Goal: Information Seeking & Learning: Compare options

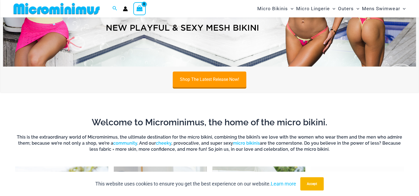
scroll to position [243, 0]
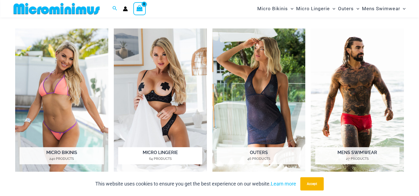
click at [150, 73] on img "Visit product category Micro Lingerie" at bounding box center [160, 100] width 93 height 144
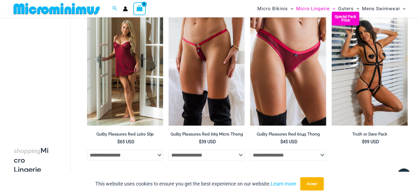
scroll to position [244, 0]
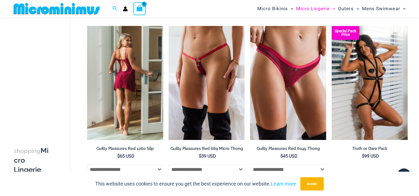
click at [134, 79] on img at bounding box center [125, 83] width 76 height 114
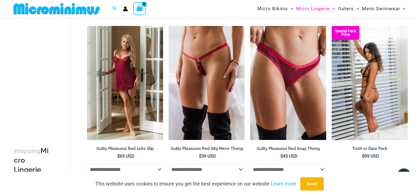
click at [388, 93] on img at bounding box center [370, 83] width 76 height 114
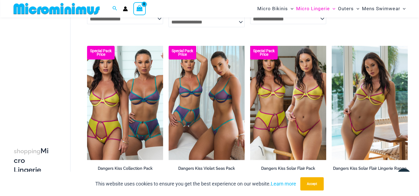
scroll to position [1318, 0]
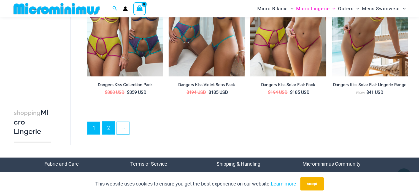
click at [106, 128] on link "2" at bounding box center [108, 127] width 12 height 13
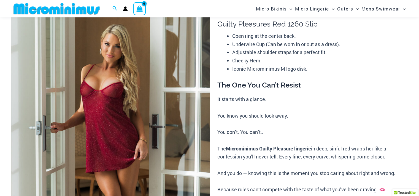
scroll to position [50, 0]
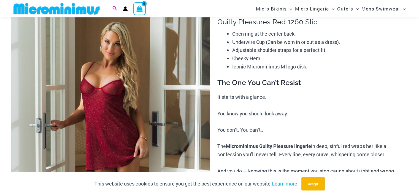
click at [115, 9] on icon "Search icon link" at bounding box center [114, 8] width 4 height 4
click at [87, 91] on img at bounding box center [110, 150] width 199 height 298
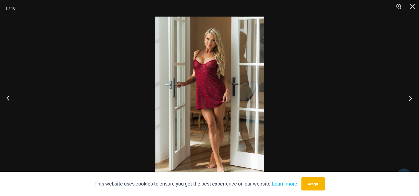
click at [412, 96] on button "Next" at bounding box center [408, 98] width 21 height 28
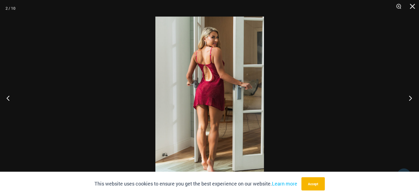
click at [412, 96] on button "Next" at bounding box center [408, 98] width 21 height 28
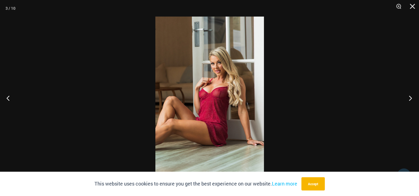
click at [412, 96] on button "Next" at bounding box center [408, 98] width 21 height 28
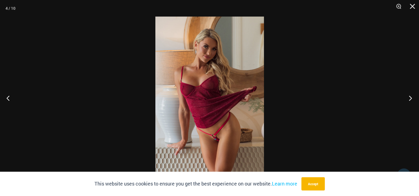
click at [412, 96] on button "Next" at bounding box center [408, 98] width 21 height 28
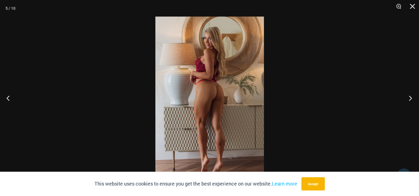
click at [412, 96] on button "Next" at bounding box center [408, 98] width 21 height 28
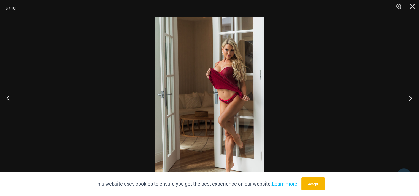
click at [412, 96] on button "Next" at bounding box center [408, 98] width 21 height 28
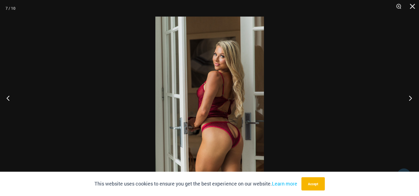
click at [412, 96] on button "Next" at bounding box center [408, 98] width 21 height 28
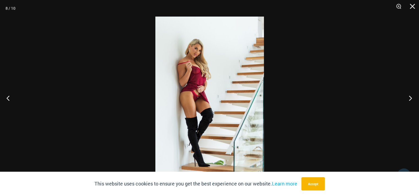
click at [412, 96] on button "Next" at bounding box center [408, 98] width 21 height 28
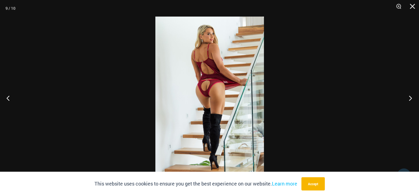
click at [412, 96] on button "Next" at bounding box center [408, 98] width 21 height 28
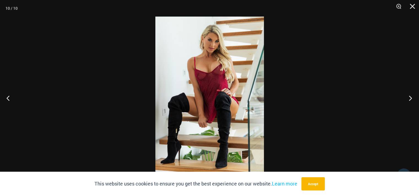
click at [412, 96] on button "Next" at bounding box center [408, 98] width 21 height 28
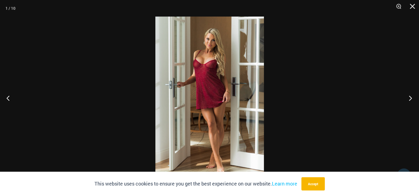
click at [412, 96] on button "Next" at bounding box center [408, 98] width 21 height 28
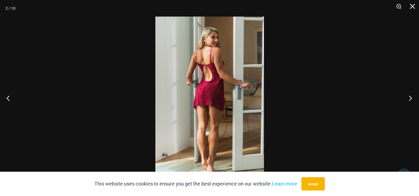
click at [412, 96] on button "Next" at bounding box center [408, 98] width 21 height 28
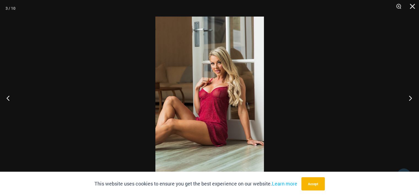
click at [412, 96] on button "Next" at bounding box center [408, 98] width 21 height 28
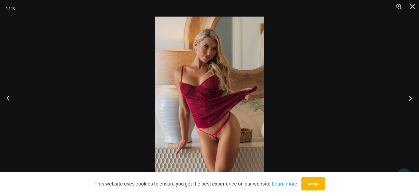
click at [412, 96] on button "Next" at bounding box center [408, 98] width 21 height 28
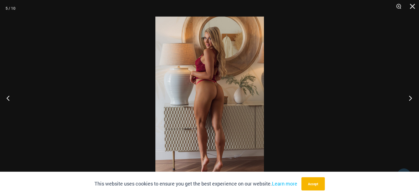
click at [412, 96] on button "Next" at bounding box center [408, 98] width 21 height 28
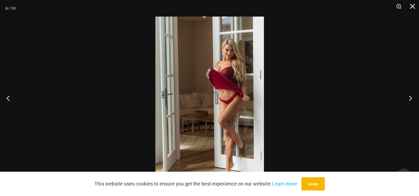
click at [412, 96] on button "Next" at bounding box center [408, 98] width 21 height 28
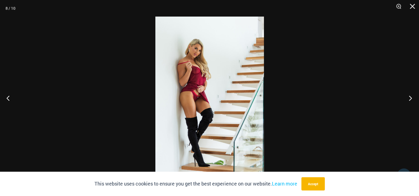
click at [412, 96] on button "Next" at bounding box center [408, 98] width 21 height 28
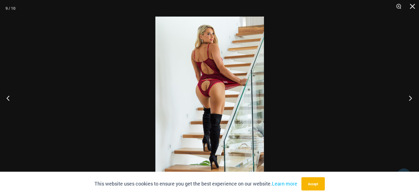
click at [412, 96] on button "Next" at bounding box center [408, 98] width 21 height 28
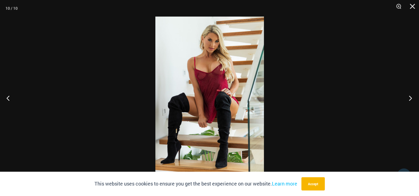
click at [412, 96] on button "Next" at bounding box center [408, 98] width 21 height 28
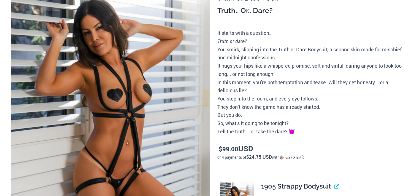
scroll to position [78, 0]
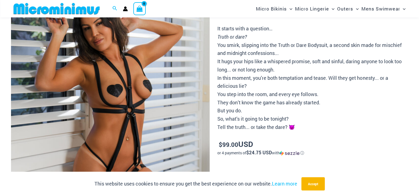
click at [151, 81] on img at bounding box center [110, 121] width 199 height 298
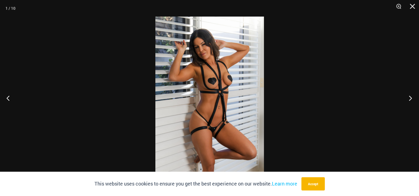
click at [408, 99] on button "Next" at bounding box center [408, 98] width 21 height 28
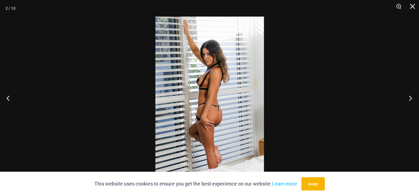
click at [408, 99] on button "Next" at bounding box center [408, 98] width 21 height 28
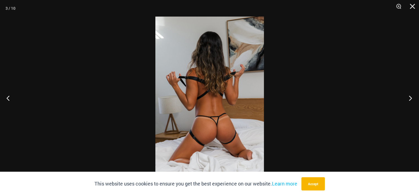
click at [408, 99] on button "Next" at bounding box center [408, 98] width 21 height 28
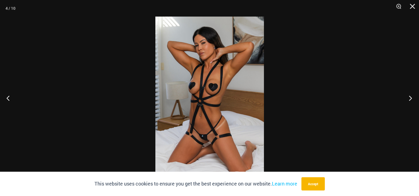
click at [408, 99] on button "Next" at bounding box center [408, 98] width 21 height 28
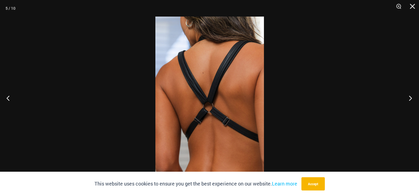
click at [408, 99] on button "Next" at bounding box center [408, 98] width 21 height 28
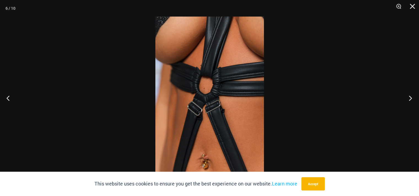
click at [408, 99] on button "Next" at bounding box center [408, 98] width 21 height 28
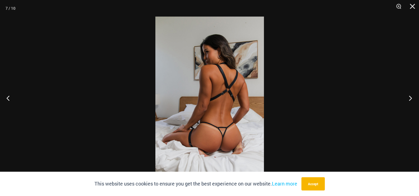
click at [408, 99] on button "Next" at bounding box center [408, 98] width 21 height 28
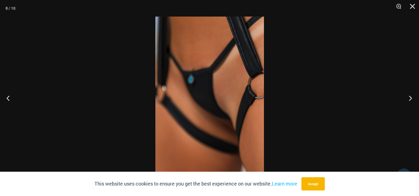
click at [408, 99] on button "Next" at bounding box center [408, 98] width 21 height 28
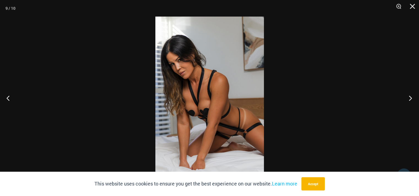
click at [408, 99] on button "Next" at bounding box center [408, 98] width 21 height 28
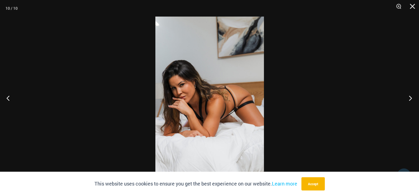
click at [408, 99] on button "Next" at bounding box center [408, 98] width 21 height 28
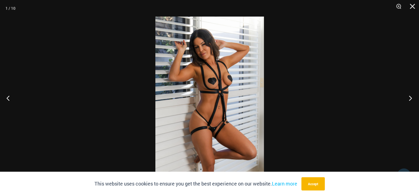
click at [408, 99] on button "Next" at bounding box center [408, 98] width 21 height 28
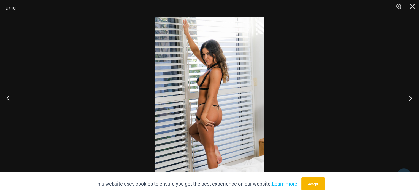
click at [408, 99] on button "Next" at bounding box center [408, 98] width 21 height 28
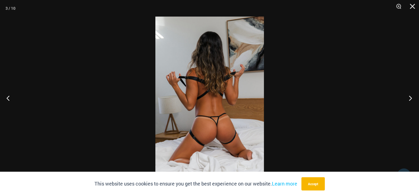
click at [408, 99] on button "Next" at bounding box center [408, 98] width 21 height 28
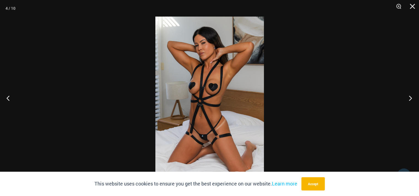
click at [408, 99] on button "Next" at bounding box center [408, 98] width 21 height 28
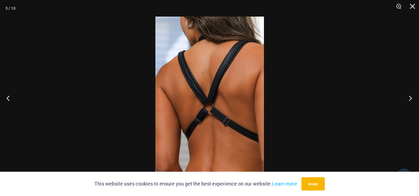
click at [408, 99] on button "Next" at bounding box center [408, 98] width 21 height 28
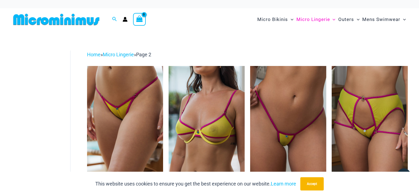
click at [61, 19] on img at bounding box center [56, 19] width 91 height 12
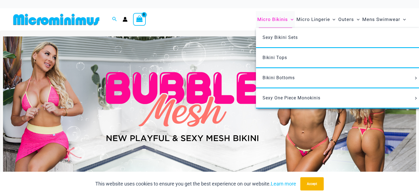
click at [278, 21] on span "Micro Bikinis" at bounding box center [272, 19] width 31 height 14
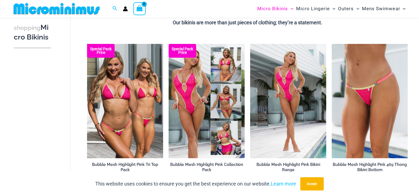
scroll to position [165, 0]
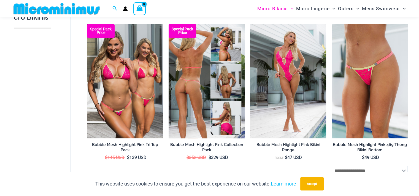
click at [184, 81] on img at bounding box center [207, 81] width 76 height 114
click at [214, 82] on img at bounding box center [207, 81] width 76 height 114
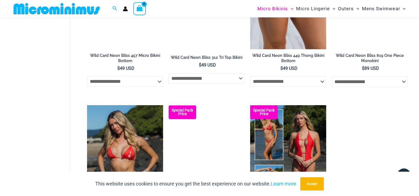
scroll to position [827, 0]
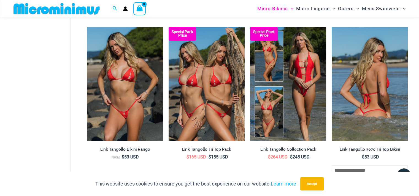
click at [370, 76] on img at bounding box center [370, 84] width 76 height 114
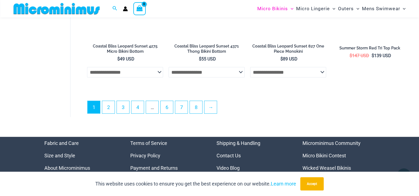
scroll to position [1461, 0]
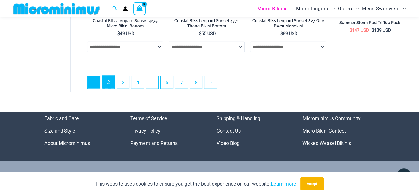
click at [112, 79] on link "2" at bounding box center [108, 82] width 12 height 13
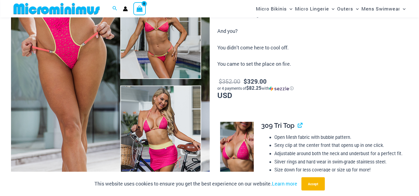
scroll to position [248, 0]
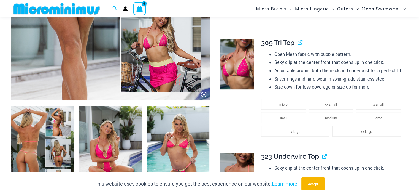
click at [230, 63] on img at bounding box center [237, 64] width 34 height 50
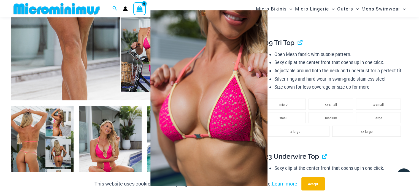
click at [408, 97] on span at bounding box center [408, 98] width 17 height 17
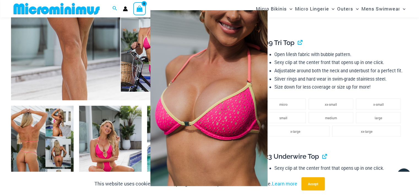
drag, startPoint x: 258, startPoint y: 85, endPoint x: 285, endPoint y: 87, distance: 27.6
click at [258, 85] on img at bounding box center [208, 98] width 117 height 176
click at [189, 77] on img at bounding box center [208, 98] width 117 height 176
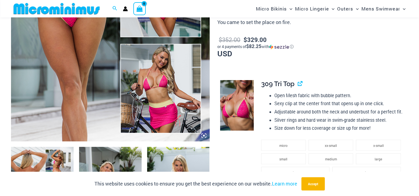
scroll to position [215, 0]
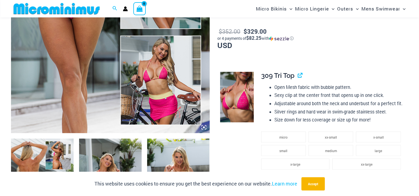
click at [243, 86] on img at bounding box center [237, 97] width 34 height 50
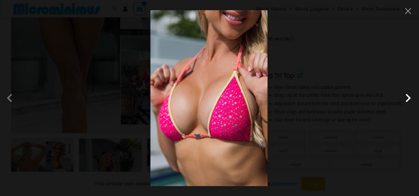
click at [405, 96] on span at bounding box center [408, 98] width 17 height 17
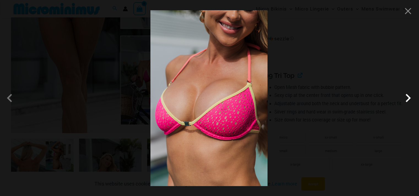
click at [405, 96] on span at bounding box center [408, 98] width 17 height 17
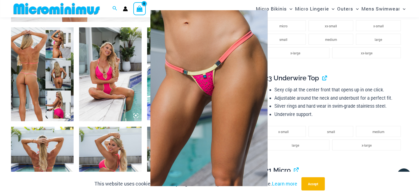
scroll to position [381, 0]
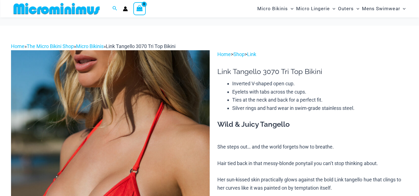
scroll to position [83, 0]
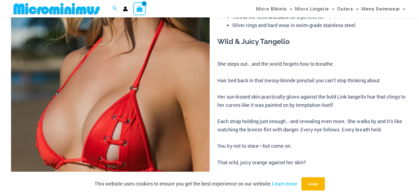
click at [169, 92] on img at bounding box center [110, 116] width 199 height 298
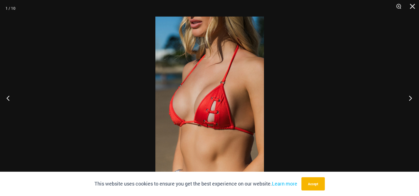
click at [412, 98] on button "Next" at bounding box center [408, 98] width 21 height 28
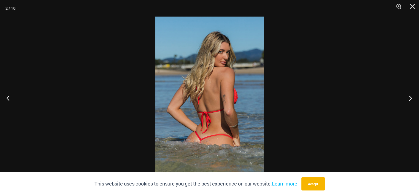
click at [411, 98] on button "Next" at bounding box center [408, 98] width 21 height 28
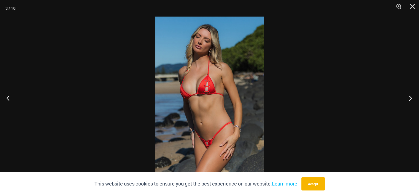
click at [411, 98] on button "Next" at bounding box center [408, 98] width 21 height 28
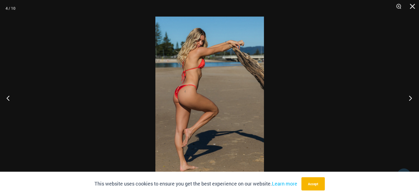
click at [411, 98] on button "Next" at bounding box center [408, 98] width 21 height 28
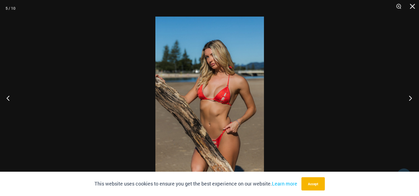
click at [411, 98] on button "Next" at bounding box center [408, 98] width 21 height 28
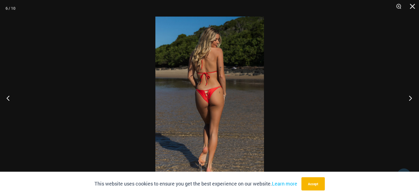
click at [411, 98] on button "Next" at bounding box center [408, 98] width 21 height 28
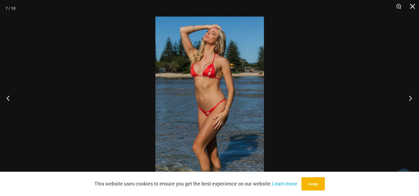
click at [411, 98] on button "Next" at bounding box center [408, 98] width 21 height 28
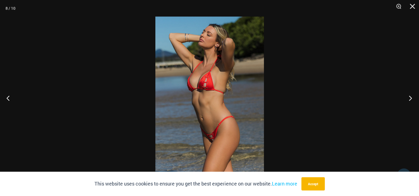
click at [411, 98] on button "Next" at bounding box center [408, 98] width 21 height 28
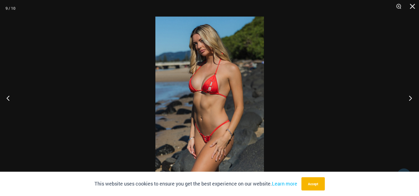
click at [411, 98] on button "Next" at bounding box center [408, 98] width 21 height 28
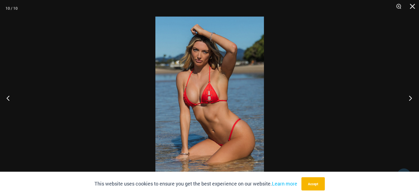
click at [411, 98] on button "Next" at bounding box center [408, 98] width 21 height 28
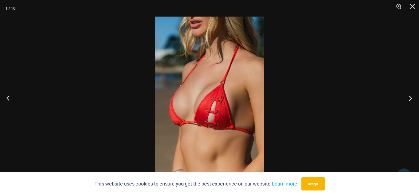
click at [411, 98] on button "Next" at bounding box center [408, 98] width 21 height 28
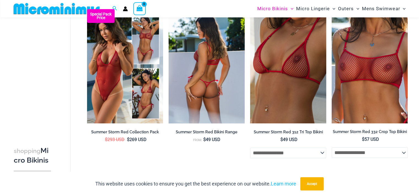
scroll to position [51, 0]
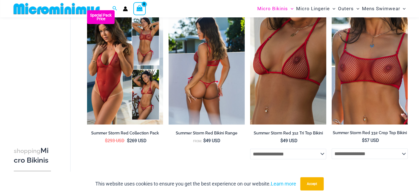
click at [197, 64] on img at bounding box center [207, 67] width 76 height 114
click at [214, 67] on img at bounding box center [207, 67] width 76 height 114
click at [211, 68] on img at bounding box center [207, 67] width 76 height 114
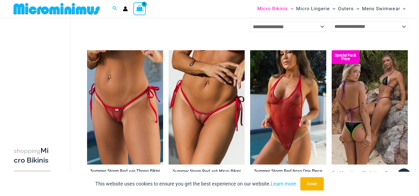
scroll to position [188, 0]
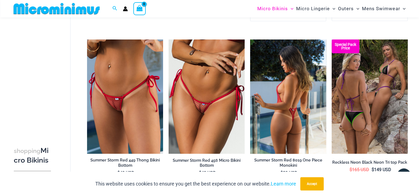
click at [285, 93] on img at bounding box center [288, 96] width 76 height 114
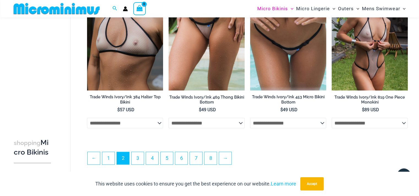
scroll to position [1346, 0]
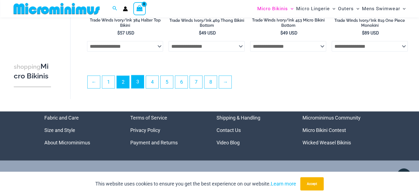
click at [135, 84] on link "3" at bounding box center [137, 81] width 12 height 13
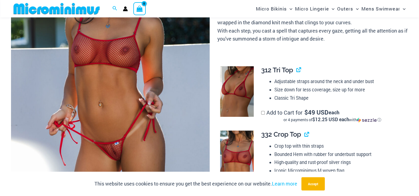
scroll to position [134, 0]
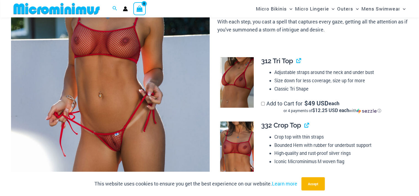
click at [237, 85] on img at bounding box center [237, 82] width 34 height 50
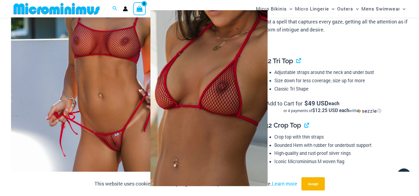
click at [201, 94] on img at bounding box center [208, 98] width 117 height 176
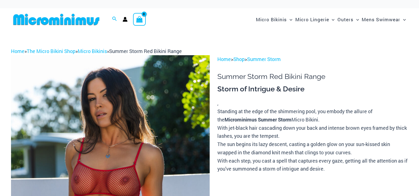
scroll to position [35, 0]
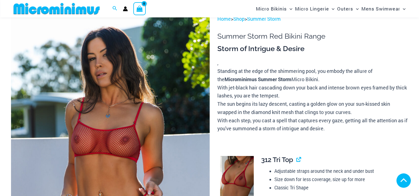
click at [237, 156] on img at bounding box center [237, 181] width 34 height 50
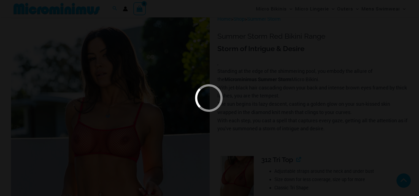
scroll to position [193, 0]
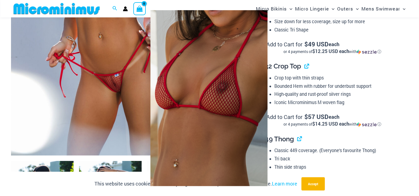
click at [206, 99] on img at bounding box center [208, 98] width 187 height 135
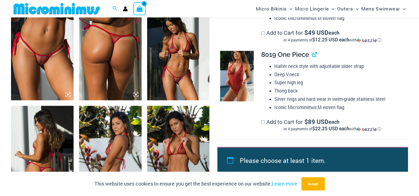
scroll to position [468, 0]
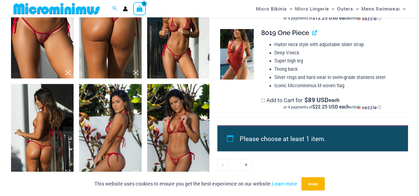
click at [56, 53] on img at bounding box center [42, 31] width 63 height 94
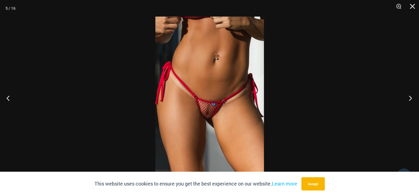
click at [409, 97] on button "Next" at bounding box center [408, 98] width 21 height 28
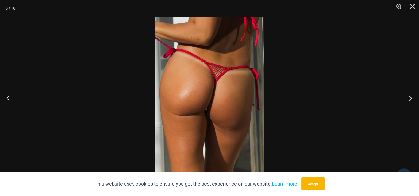
click at [409, 97] on button "Next" at bounding box center [408, 98] width 21 height 28
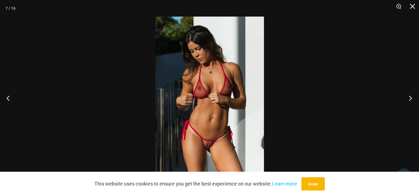
click at [409, 97] on button "Next" at bounding box center [408, 98] width 21 height 28
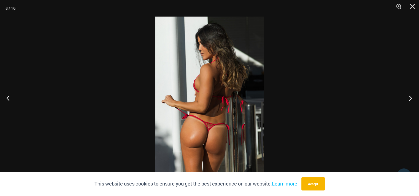
click at [409, 97] on button "Next" at bounding box center [408, 98] width 21 height 28
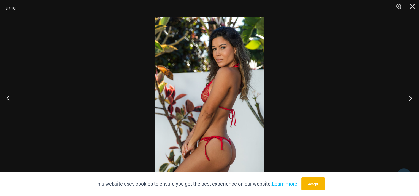
click at [409, 97] on button "Next" at bounding box center [408, 98] width 21 height 28
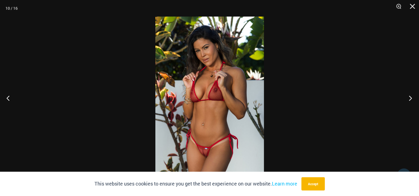
click at [409, 97] on button "Next" at bounding box center [408, 98] width 21 height 28
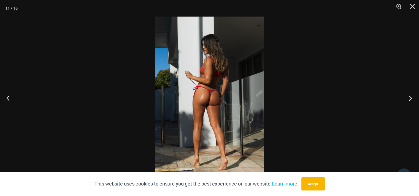
click at [409, 97] on button "Next" at bounding box center [408, 98] width 21 height 28
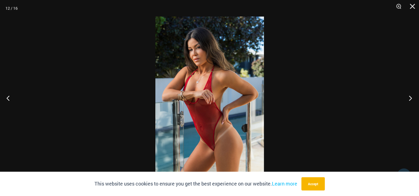
click at [409, 97] on button "Next" at bounding box center [408, 98] width 21 height 28
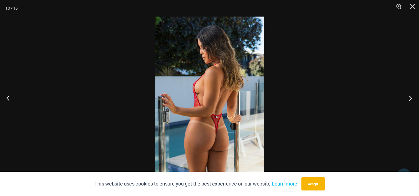
click at [409, 97] on button "Next" at bounding box center [408, 98] width 21 height 28
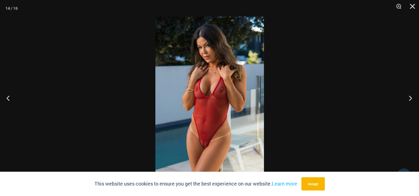
click at [409, 97] on button "Next" at bounding box center [408, 98] width 21 height 28
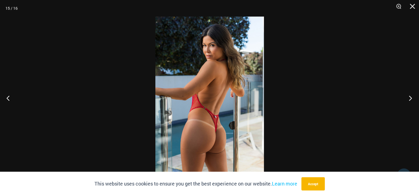
click at [409, 97] on button "Next" at bounding box center [408, 98] width 21 height 28
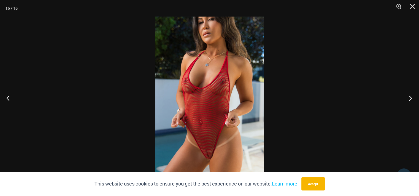
click at [409, 97] on button "Next" at bounding box center [408, 98] width 21 height 28
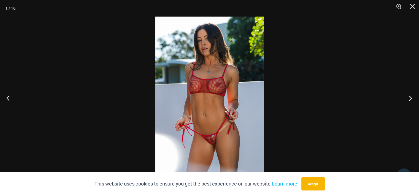
click at [409, 97] on button "Next" at bounding box center [408, 98] width 21 height 28
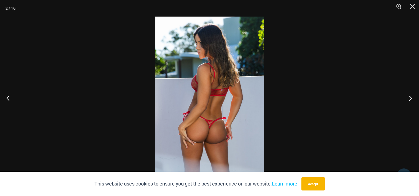
click at [409, 97] on button "Next" at bounding box center [408, 98] width 21 height 28
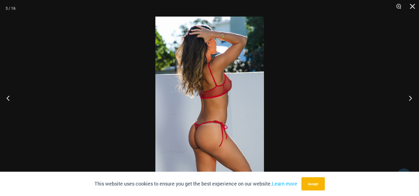
click at [409, 97] on button "Next" at bounding box center [408, 98] width 21 height 28
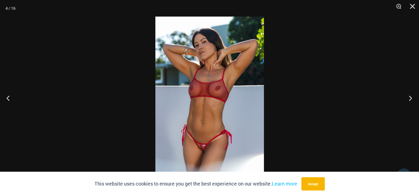
click at [409, 97] on button "Next" at bounding box center [408, 98] width 21 height 28
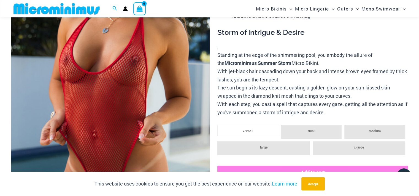
scroll to position [105, 0]
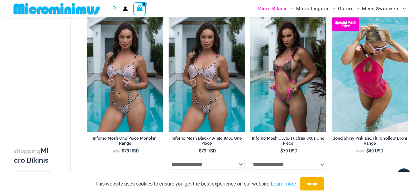
scroll to position [381, 0]
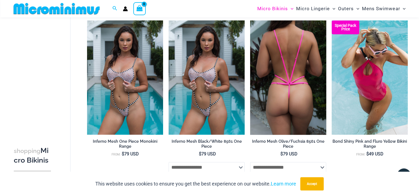
click at [267, 68] on img at bounding box center [288, 77] width 76 height 114
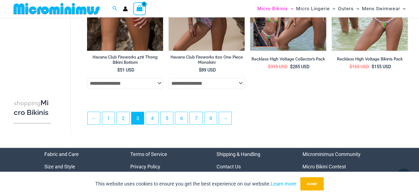
scroll to position [1318, 0]
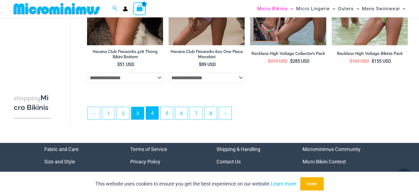
click at [157, 117] on link "4" at bounding box center [152, 112] width 12 height 13
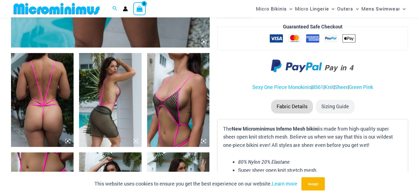
scroll to position [303, 0]
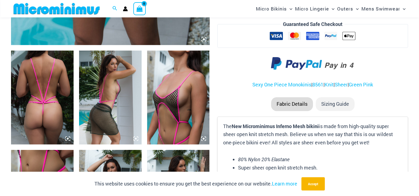
click at [167, 87] on img at bounding box center [178, 97] width 63 height 94
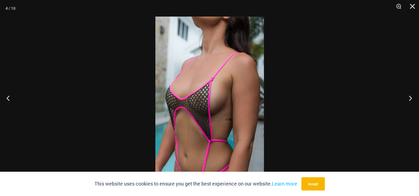
click at [408, 98] on button "Next" at bounding box center [408, 98] width 21 height 28
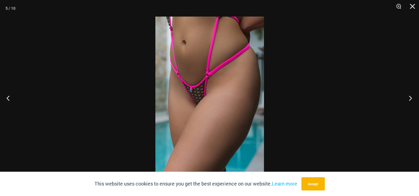
click at [408, 98] on button "Next" at bounding box center [408, 98] width 21 height 28
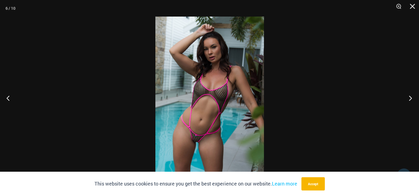
click at [408, 98] on button "Next" at bounding box center [408, 98] width 21 height 28
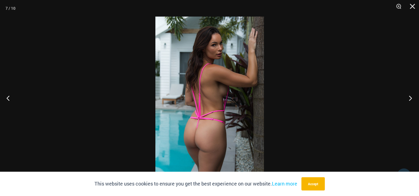
click at [408, 98] on button "Next" at bounding box center [408, 98] width 21 height 28
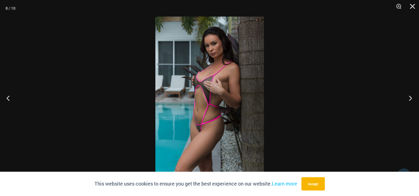
click at [408, 98] on button "Next" at bounding box center [408, 98] width 21 height 28
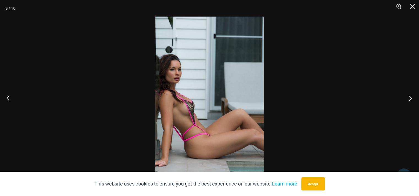
click at [408, 98] on button "Next" at bounding box center [408, 98] width 21 height 28
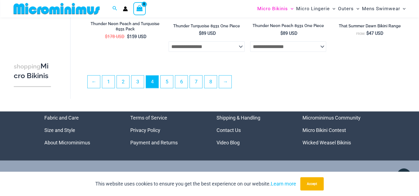
scroll to position [1345, 0]
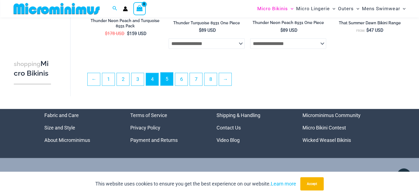
click at [167, 83] on link "5" at bounding box center [167, 78] width 12 height 13
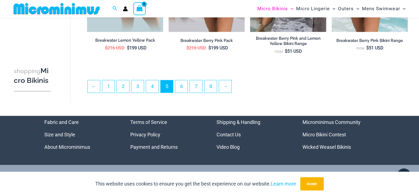
scroll to position [1318, 0]
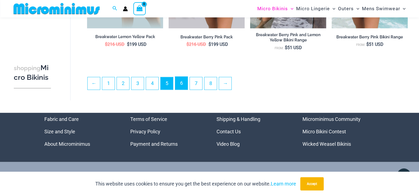
click at [181, 83] on link "6" at bounding box center [181, 83] width 12 height 13
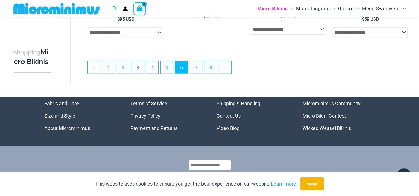
scroll to position [1373, 0]
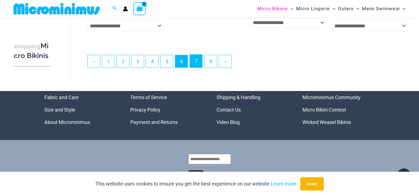
click at [199, 67] on link "7" at bounding box center [196, 61] width 12 height 13
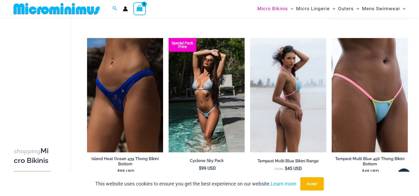
scroll to position [1321, 0]
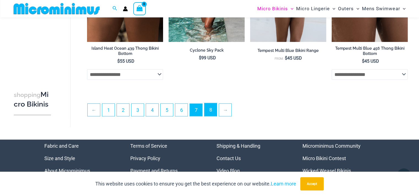
click at [215, 107] on link "8" at bounding box center [210, 109] width 12 height 13
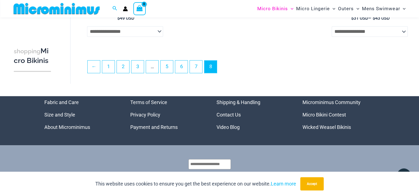
scroll to position [684, 0]
